Goal: Communication & Community: Answer question/provide support

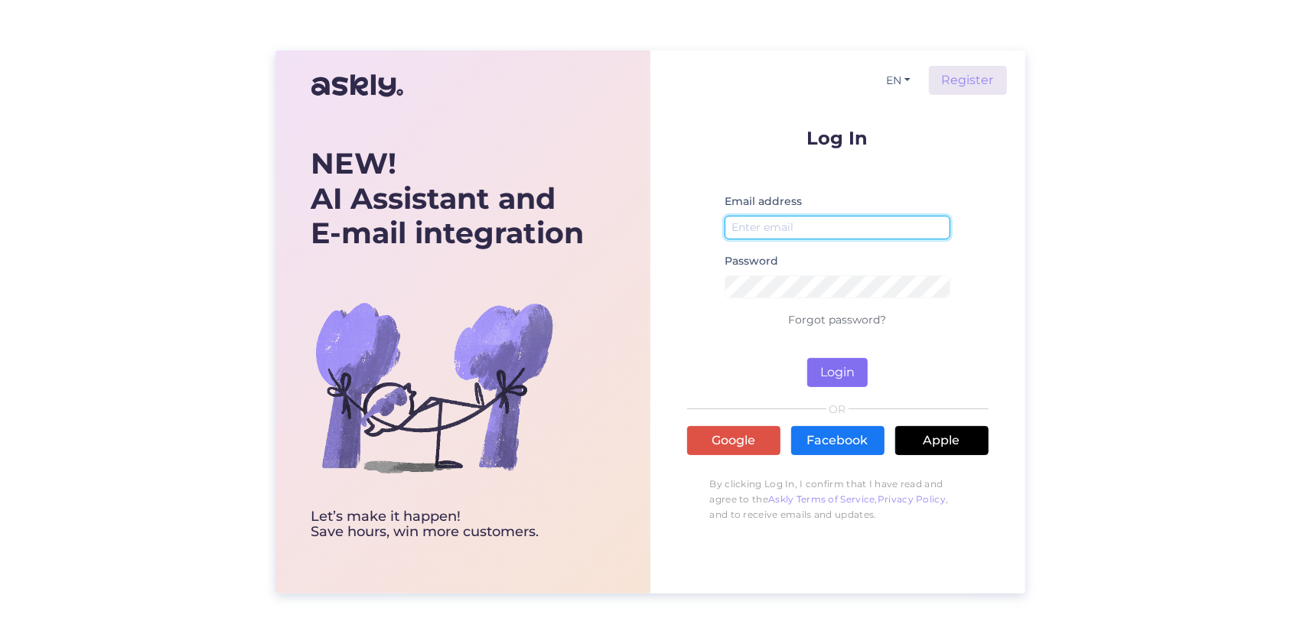
type input "[EMAIL_ADDRESS][DOMAIN_NAME]"
click at [817, 376] on button "Login" at bounding box center [837, 372] width 60 height 29
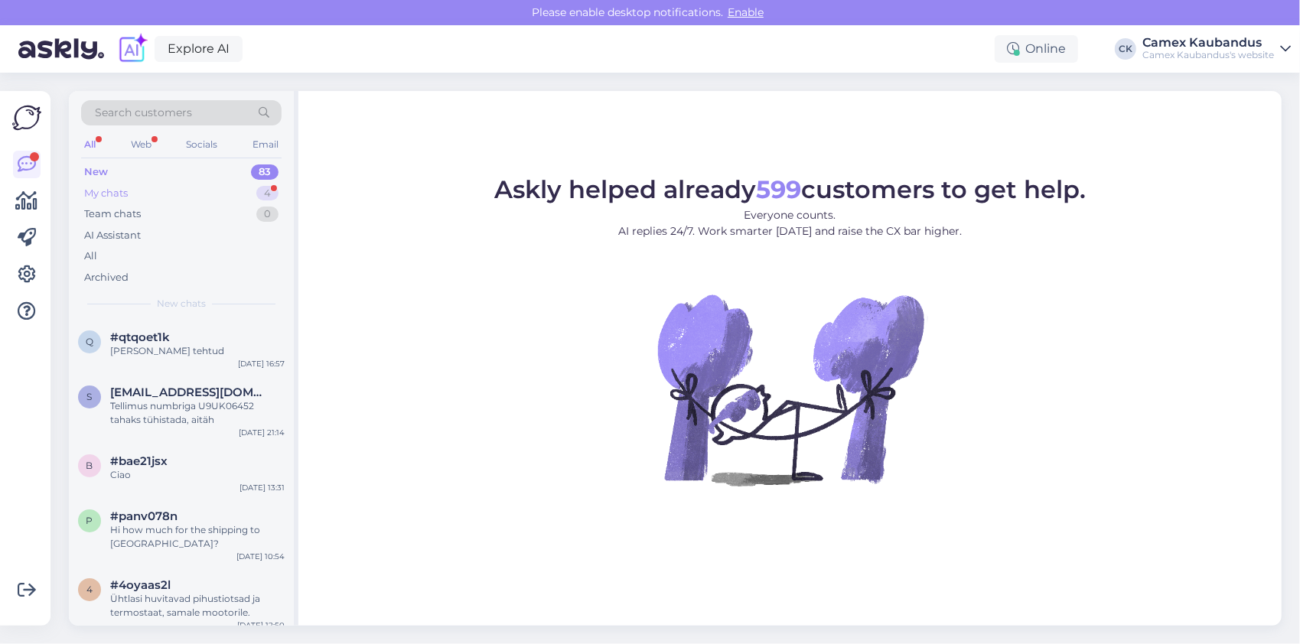
click at [131, 187] on div "My chats 4" at bounding box center [181, 193] width 200 height 21
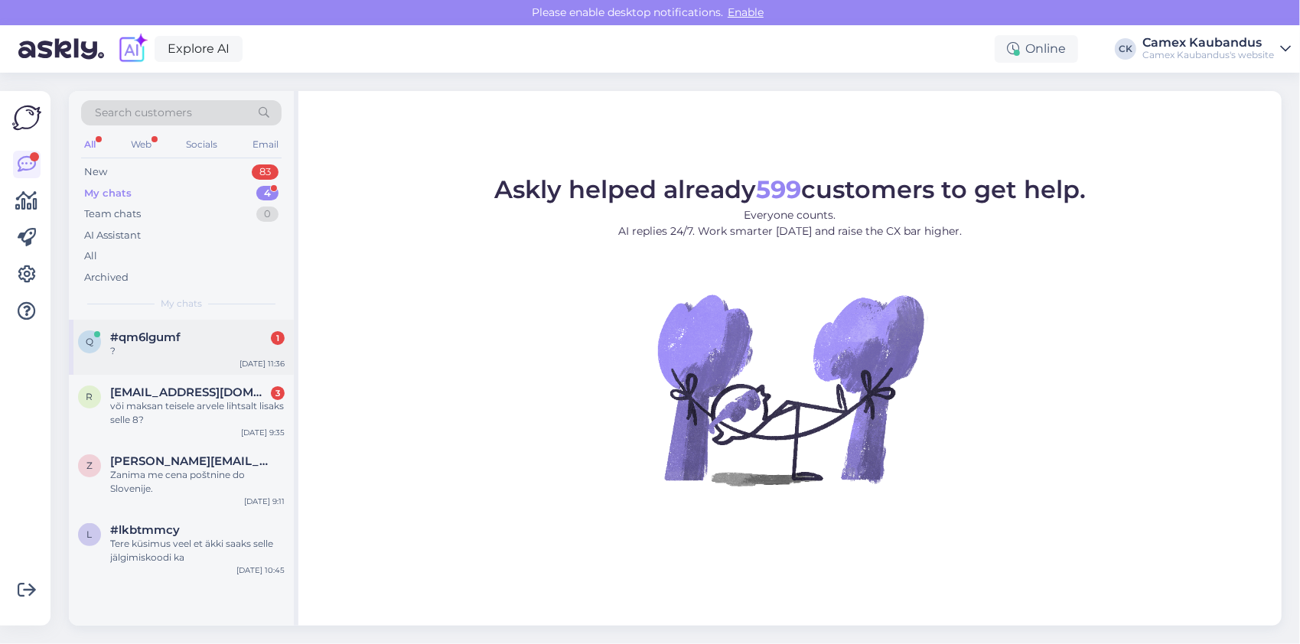
click at [158, 359] on div "q #qm6lgumf 1 ? Oct 8 11:36" at bounding box center [181, 347] width 225 height 55
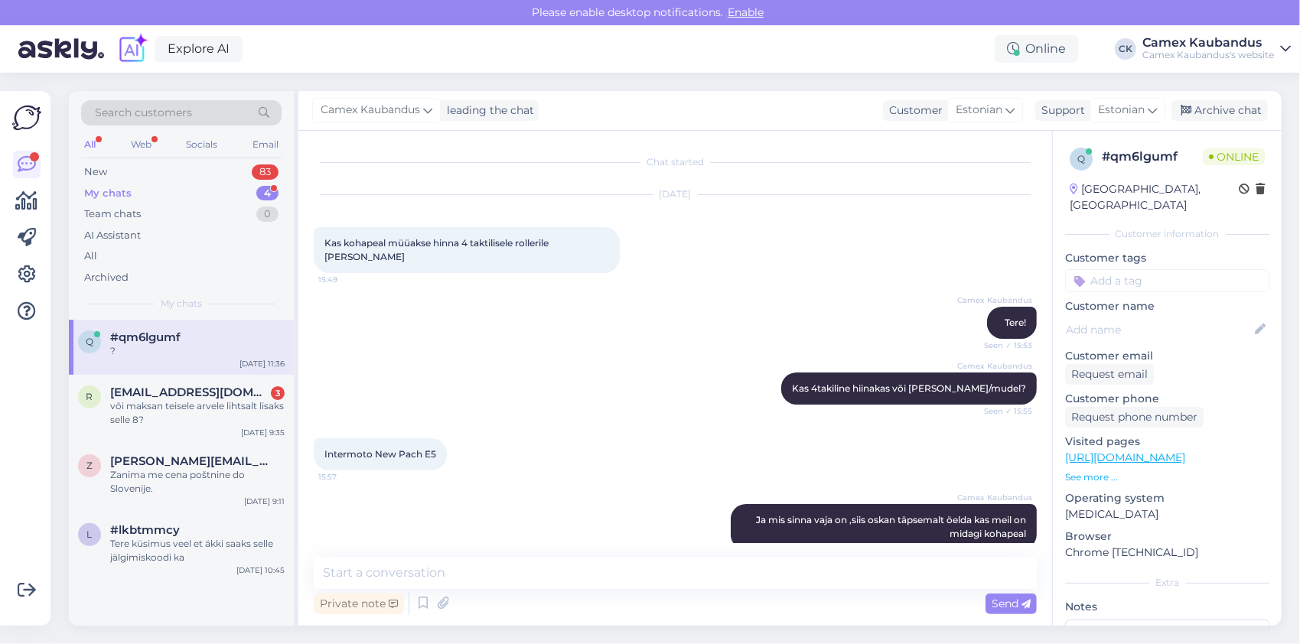
scroll to position [239, 0]
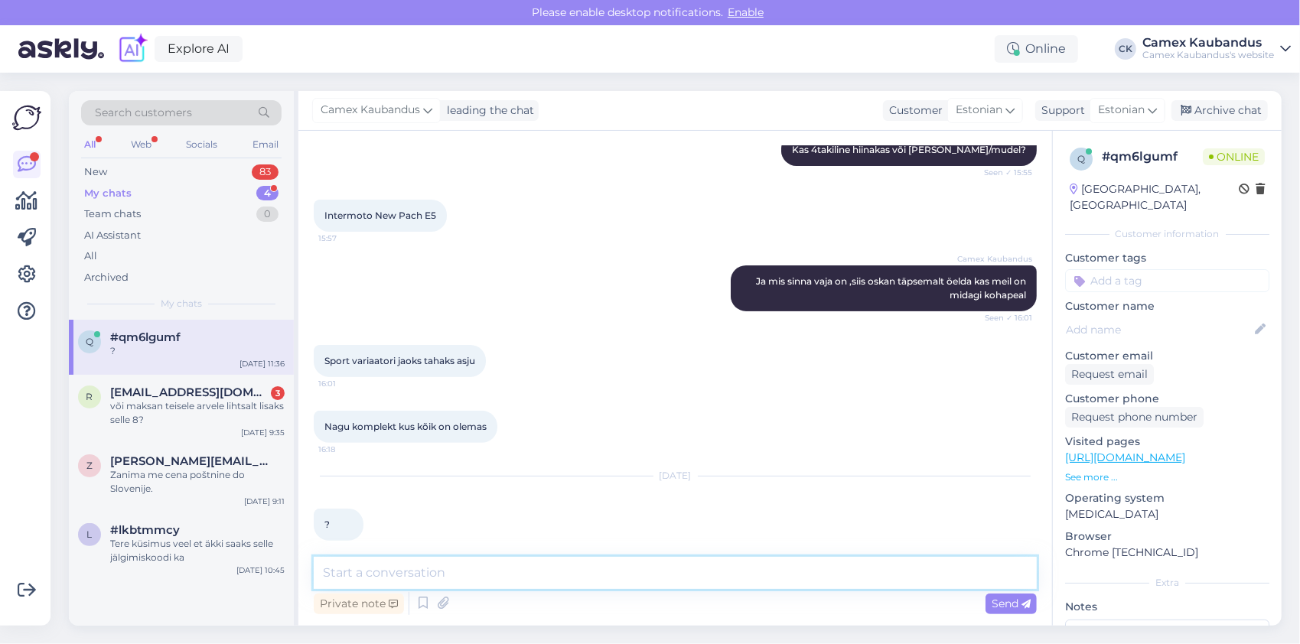
click at [526, 575] on textarea at bounding box center [675, 573] width 723 height 32
type textarea "Tere, hiinakate puhul tuleb [PERSON_NAME] varuosa lauale, siis saame vaadata ka…"
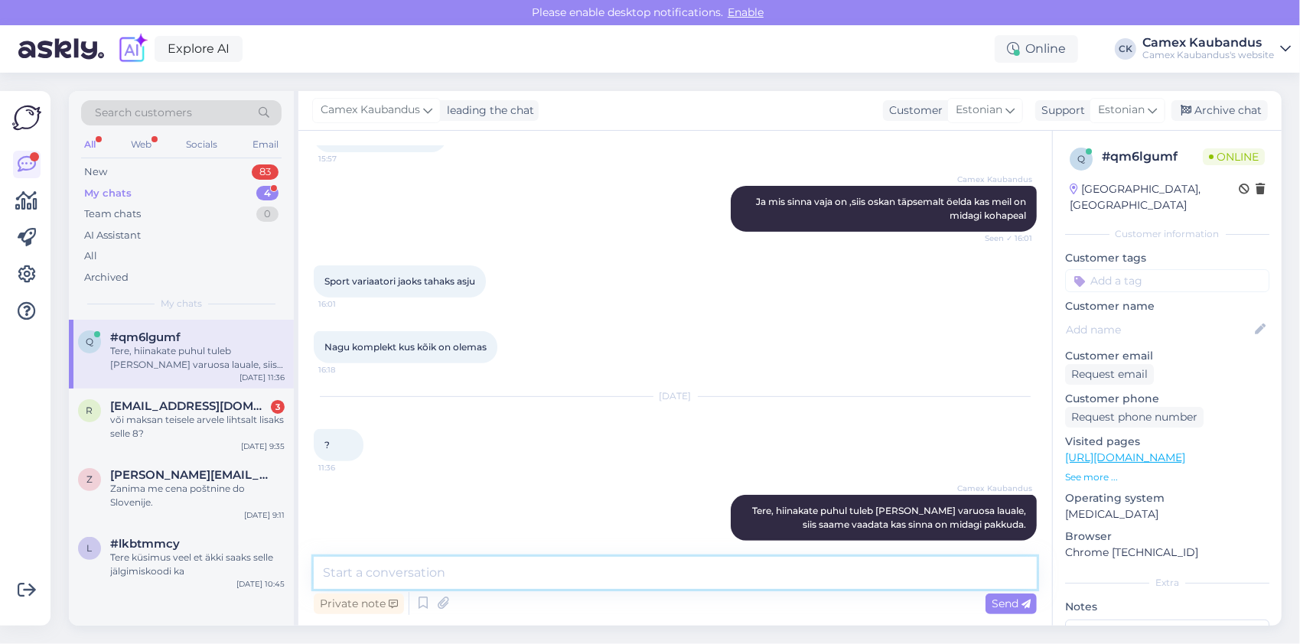
scroll to position [318, 0]
click at [211, 425] on div "või maksan teisele arvele lihtsalt lisaks selle 8?" at bounding box center [197, 427] width 174 height 28
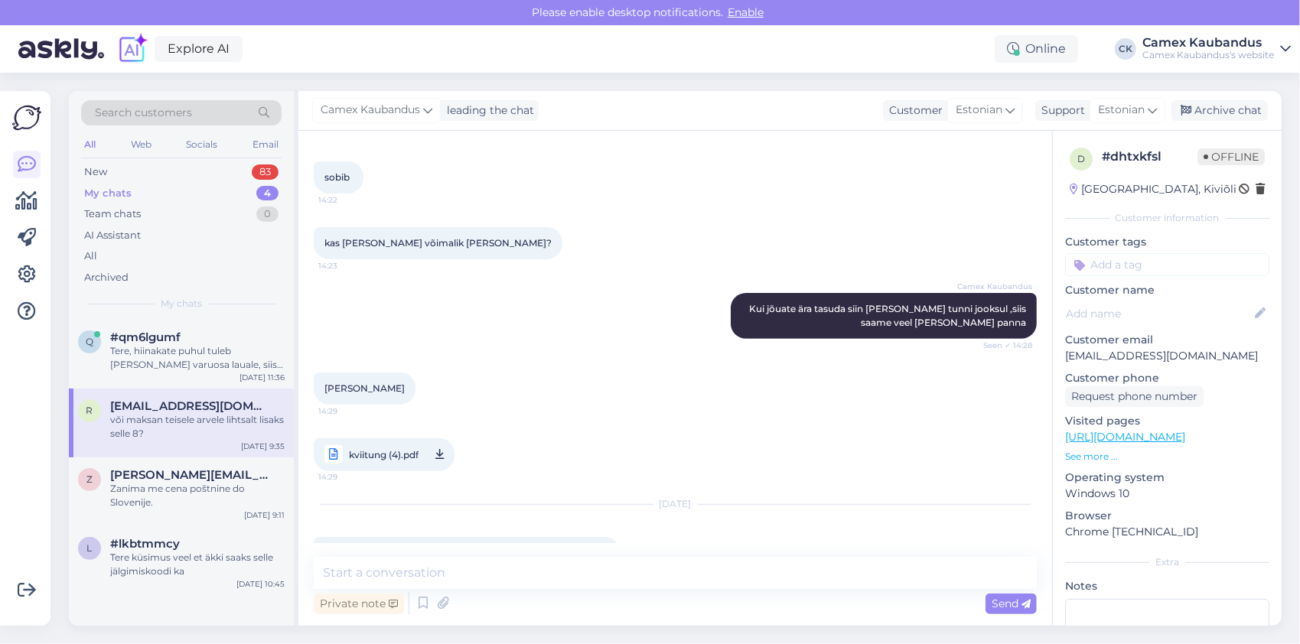
scroll to position [4459, 0]
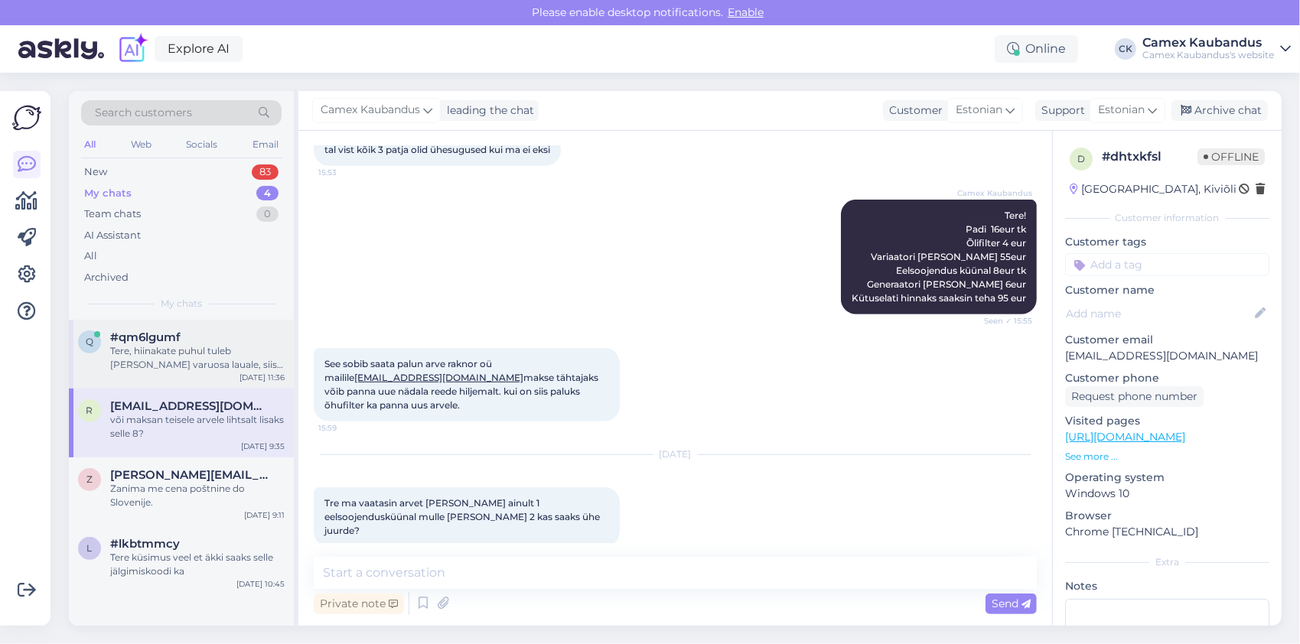
click at [165, 347] on div "Tere, hiinakate puhul tuleb [PERSON_NAME] varuosa lauale, siis saame vaadata ka…" at bounding box center [197, 358] width 174 height 28
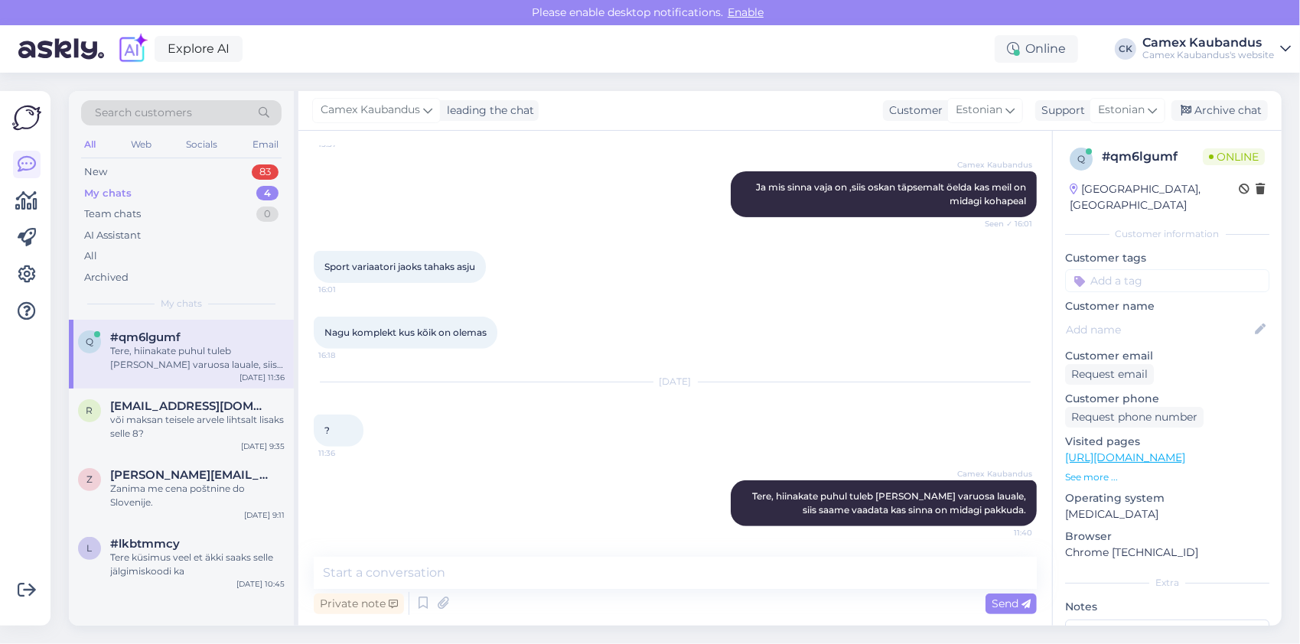
scroll to position [318, 0]
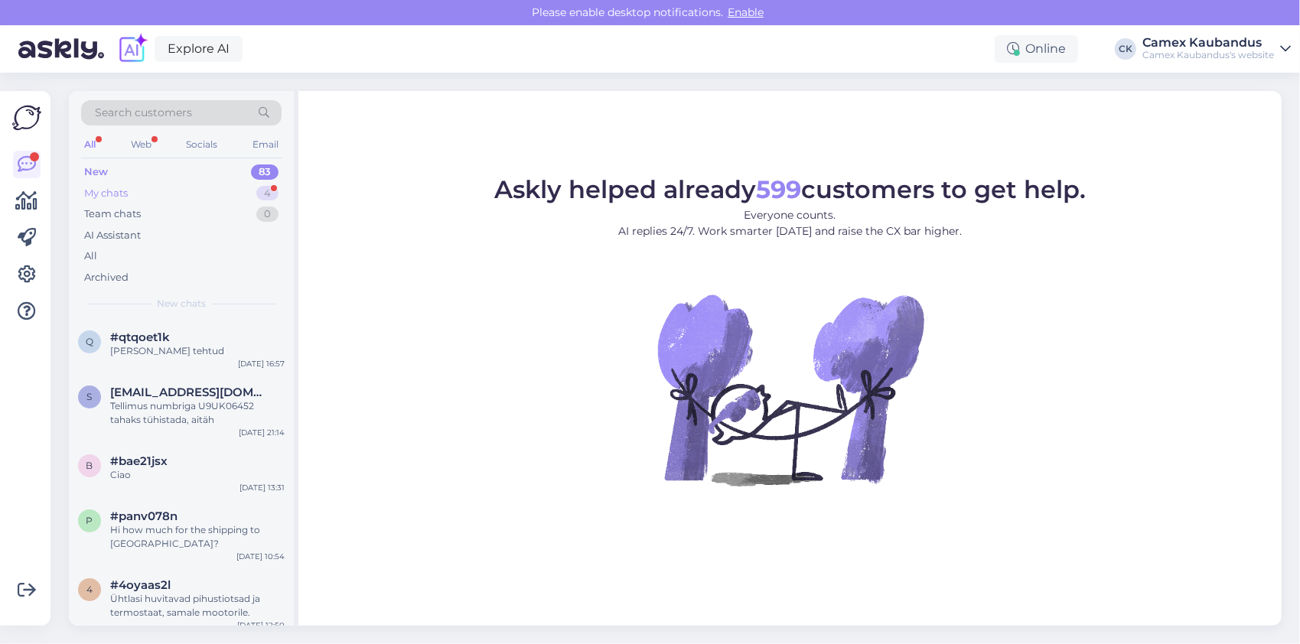
click at [130, 196] on div "My chats 4" at bounding box center [181, 193] width 200 height 21
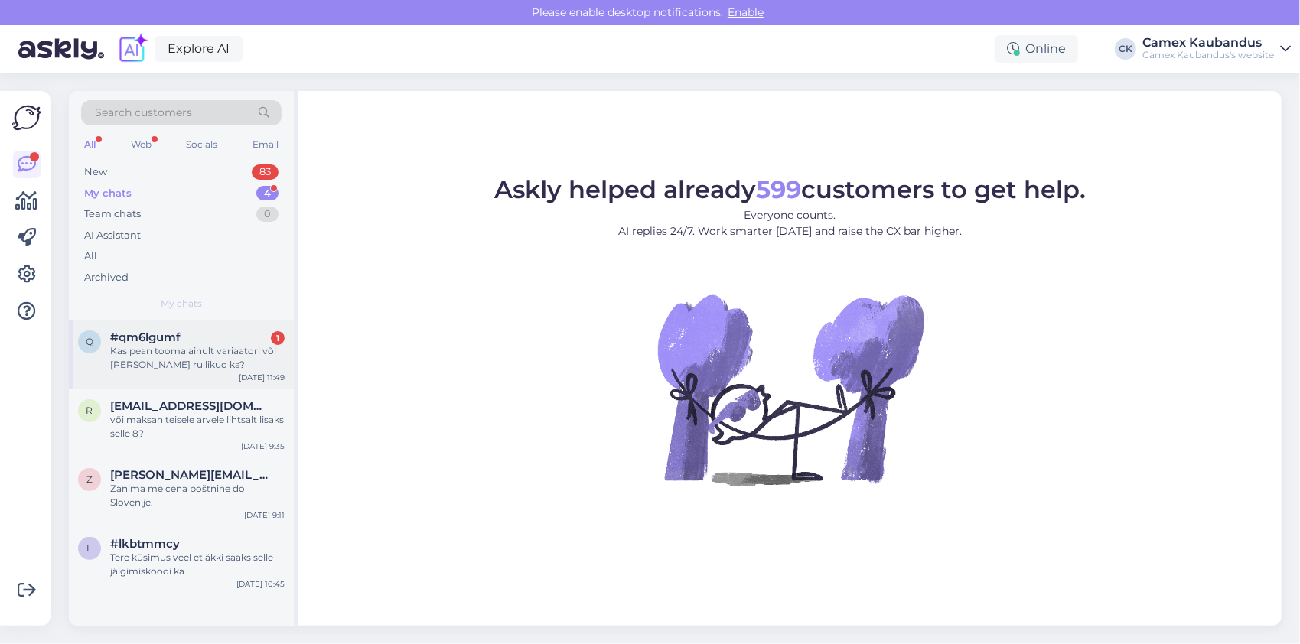
click at [162, 363] on div "Kas pean tooma ainult variaatori või [PERSON_NAME] rullikud ka?" at bounding box center [197, 358] width 174 height 28
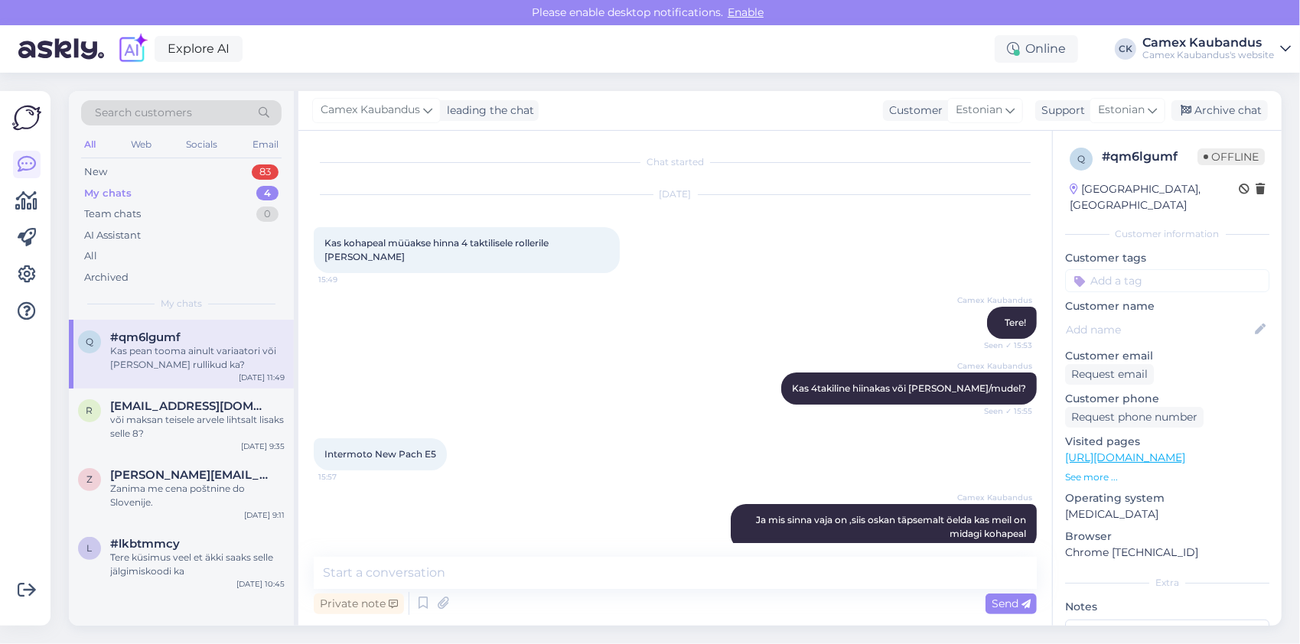
scroll to position [384, 0]
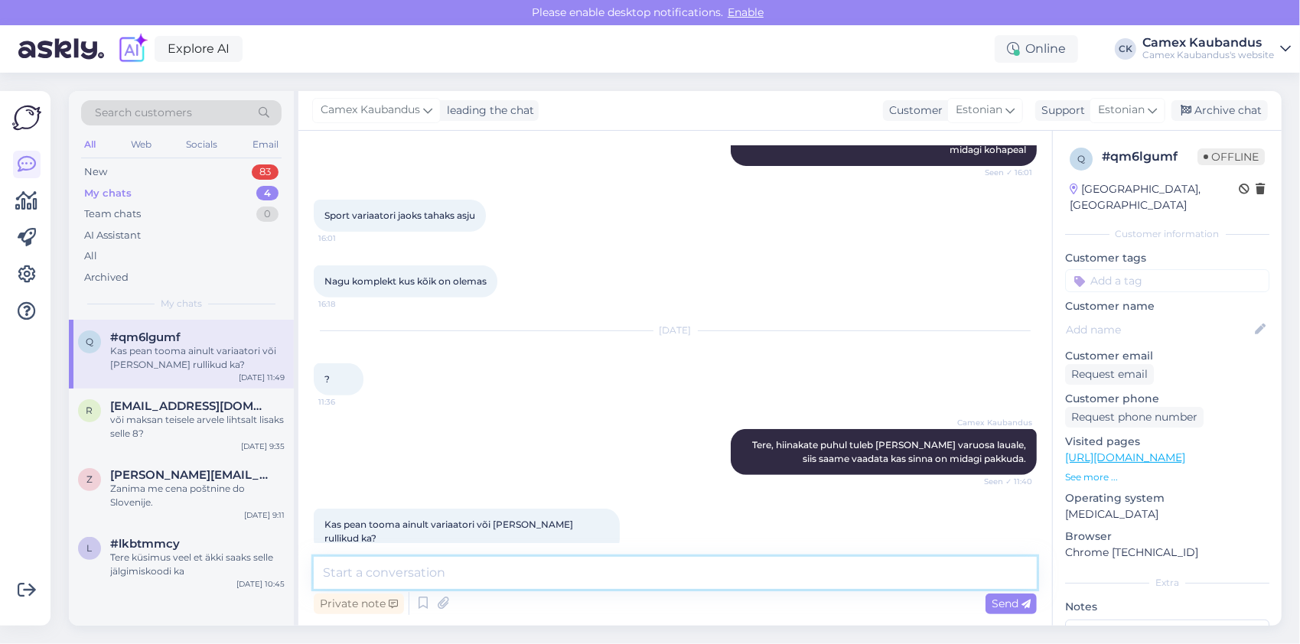
click at [534, 566] on textarea at bounding box center [675, 573] width 723 height 32
type textarea "Helistage palun [PHONE_NUMBER] ja ma suunan teid spetsialistile, ta oskab öelda…"
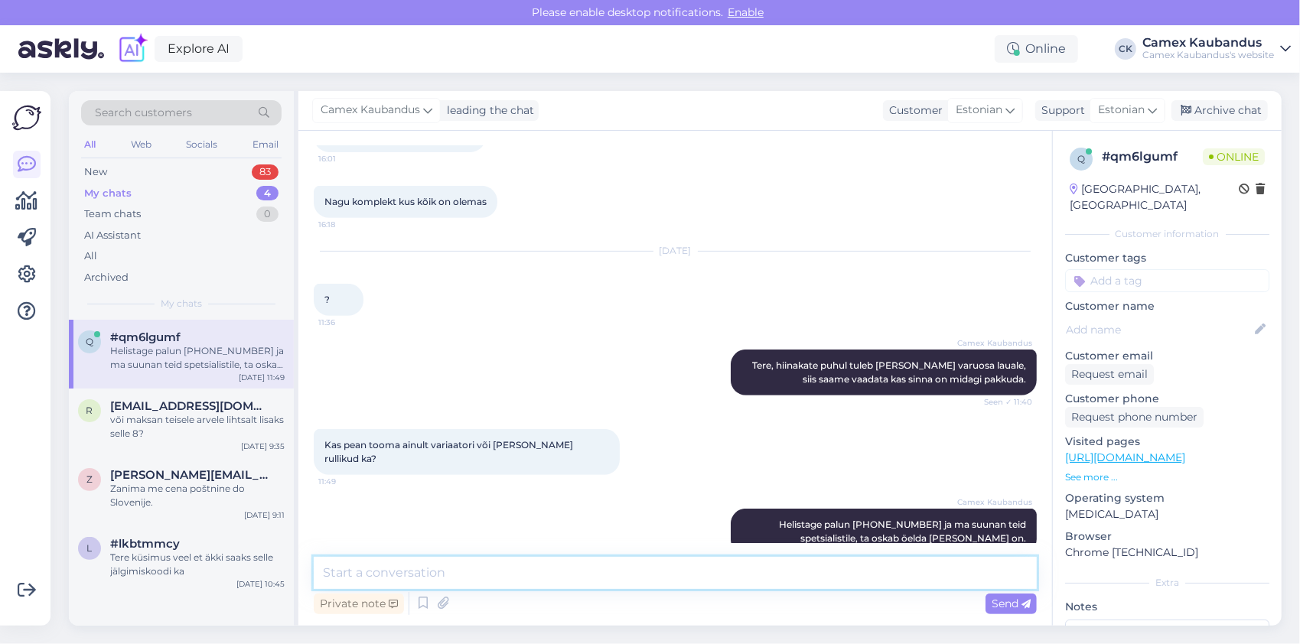
click at [751, 565] on textarea at bounding box center [675, 573] width 723 height 32
